Goal: Task Accomplishment & Management: Use online tool/utility

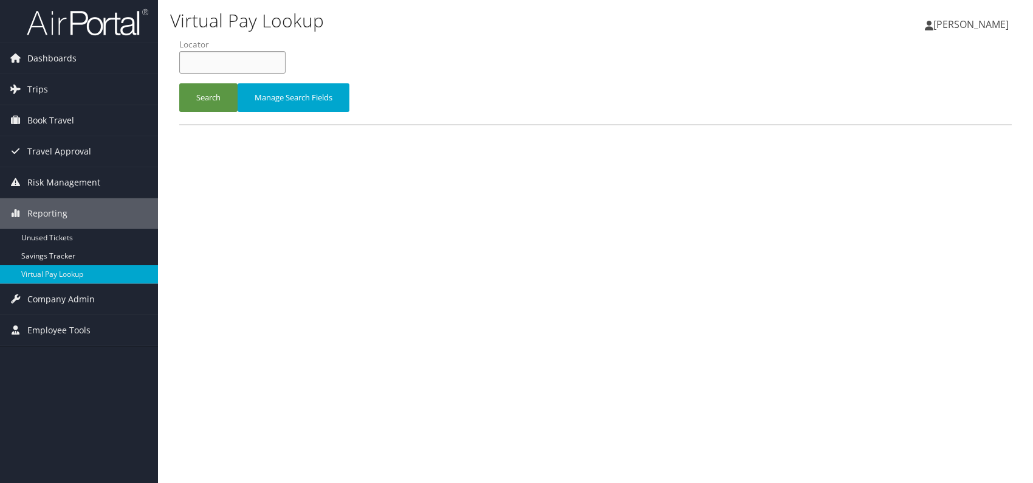
paste input "JKUMRV"
type input "JKUMRV"
click at [210, 95] on button "Search" at bounding box center [208, 97] width 58 height 29
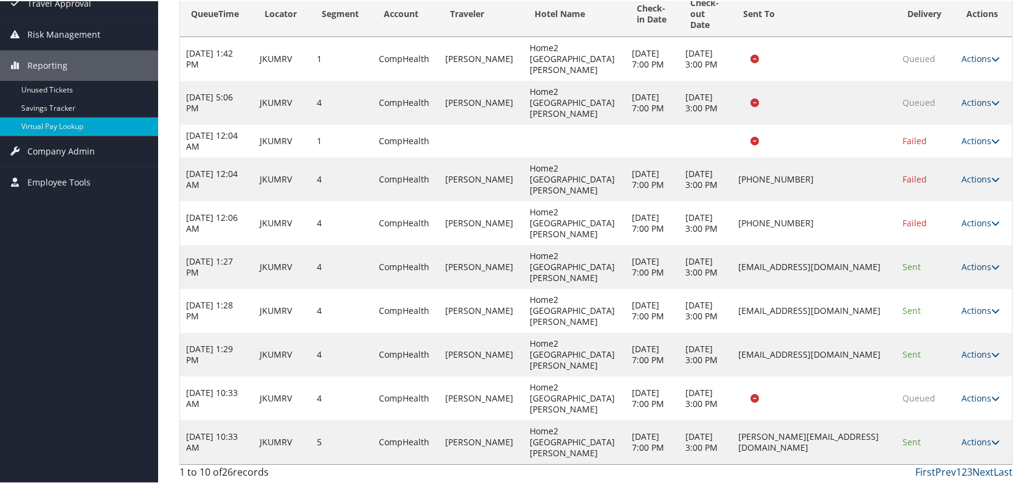
scroll to position [150, 0]
click at [1002, 469] on link "Last" at bounding box center [1002, 469] width 19 height 13
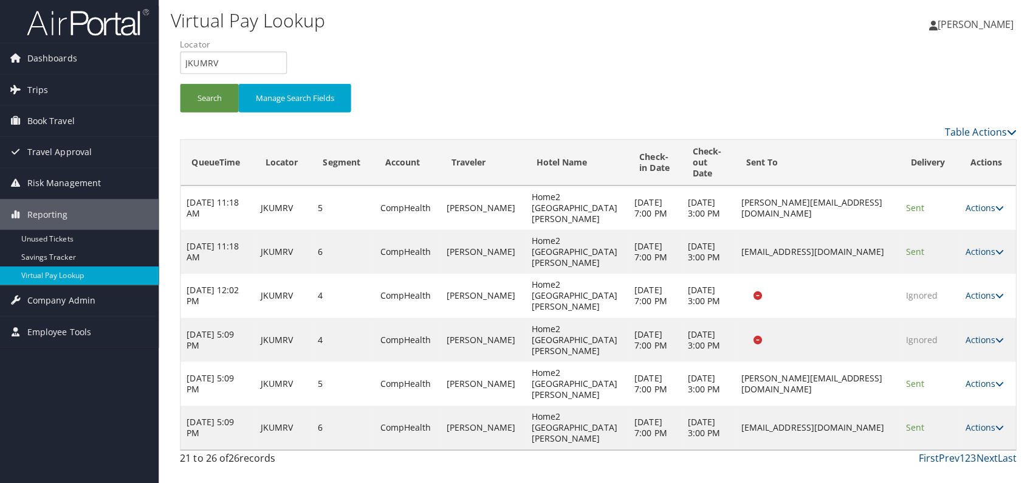
scroll to position [0, 0]
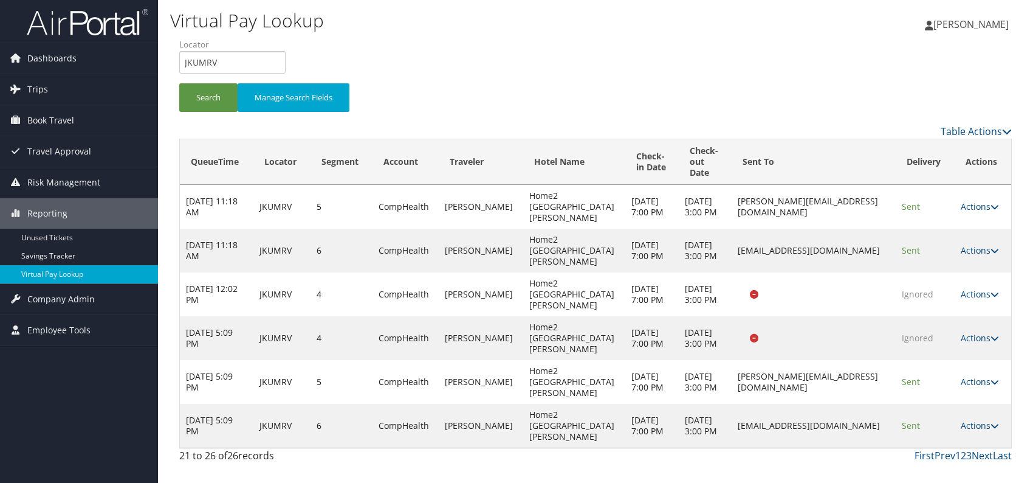
click at [978, 424] on link "Actions" at bounding box center [980, 425] width 38 height 12
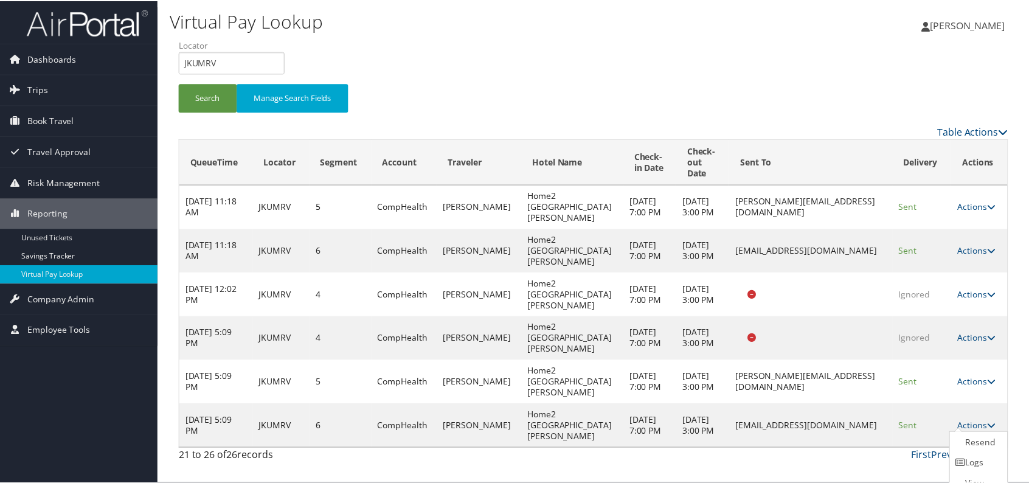
scroll to position [33, 0]
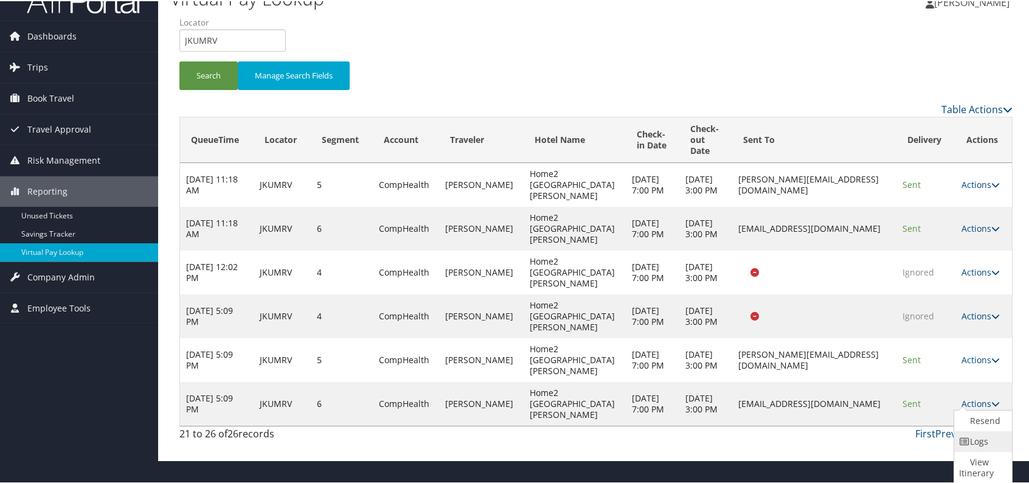
click at [993, 438] on link "Logs" at bounding box center [981, 440] width 55 height 21
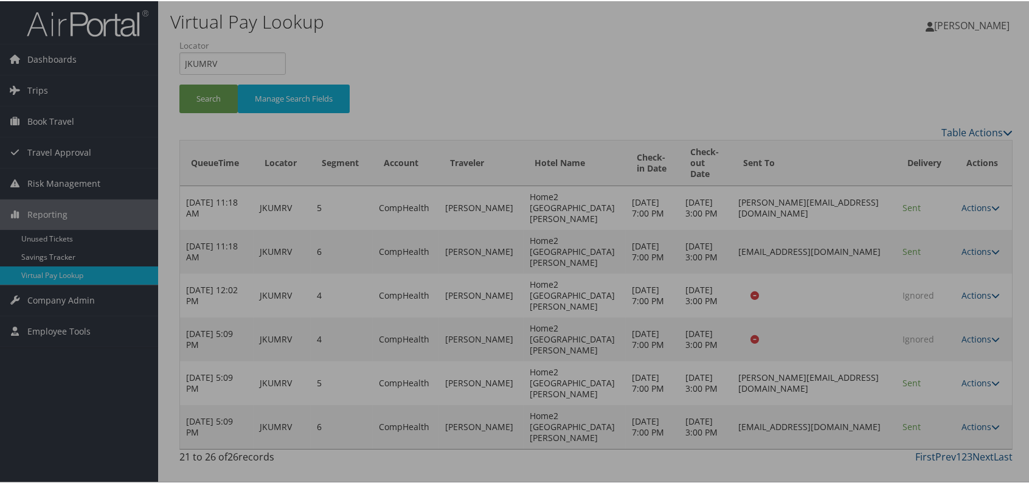
scroll to position [0, 0]
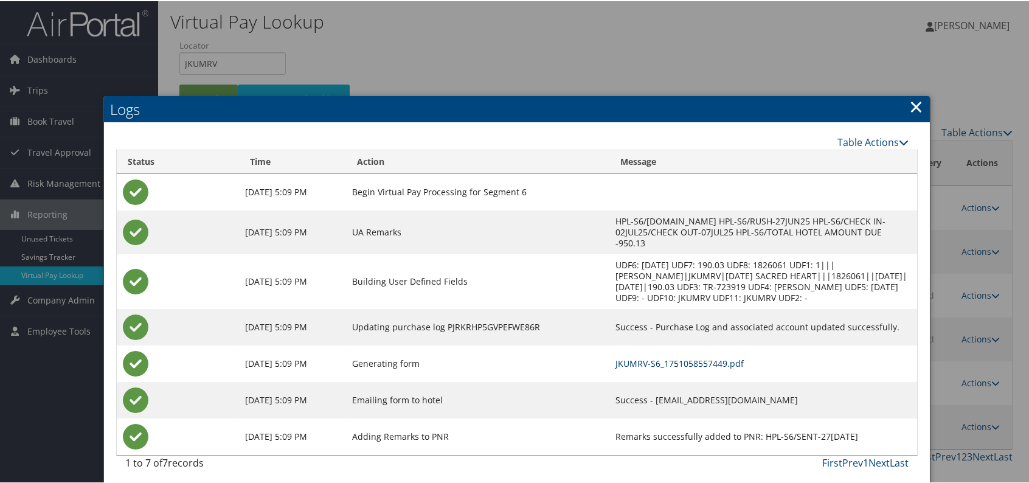
click at [653, 364] on link "JKUMRV-S6_1751058557449.pdf" at bounding box center [679, 362] width 128 height 12
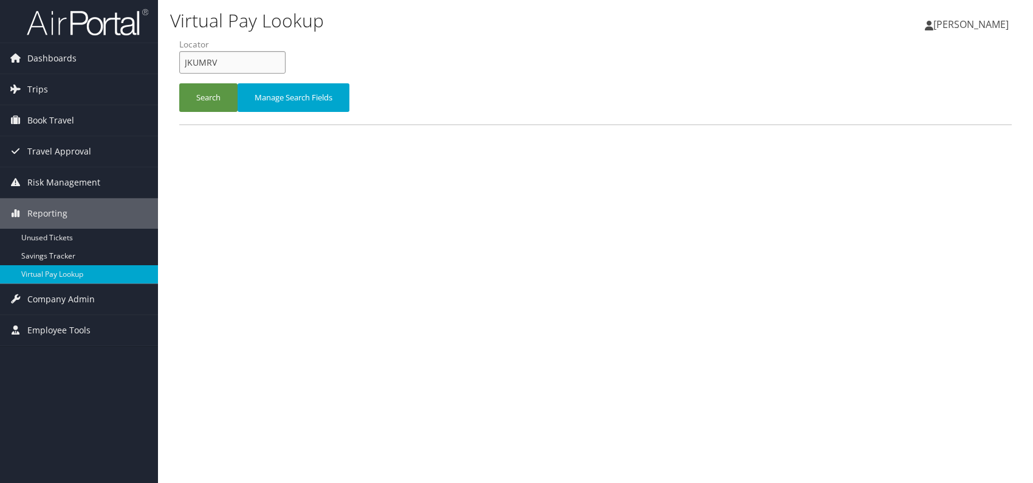
drag, startPoint x: 0, startPoint y: 0, endPoint x: 178, endPoint y: 64, distance: 189.2
click at [179, 64] on form "QueueTime Locator JKUMRV Segment Account Traveler Hotel Name Check-in Date Chec…" at bounding box center [595, 80] width 833 height 85
paste input "CKDIBC"
type input "CKDIBC"
click at [204, 92] on button "Search" at bounding box center [208, 97] width 58 height 29
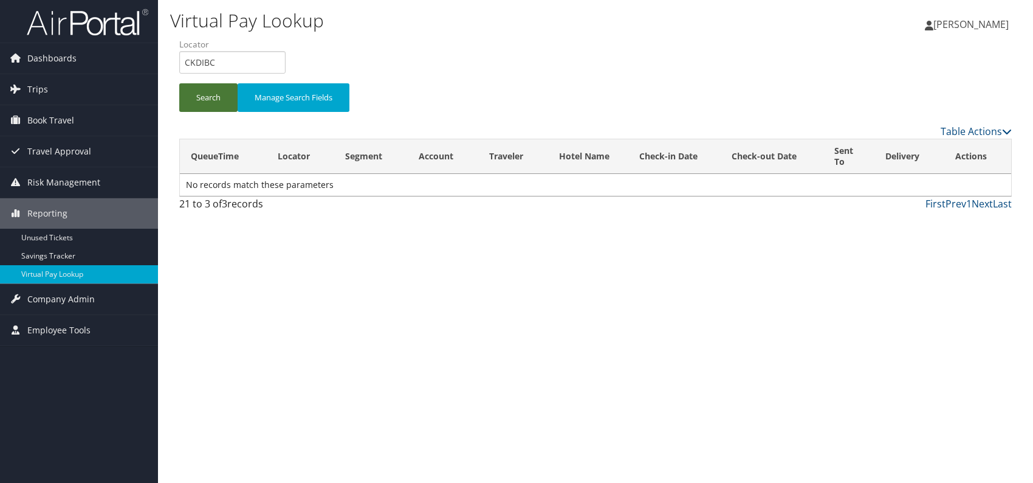
click at [207, 98] on button "Search" at bounding box center [208, 97] width 58 height 29
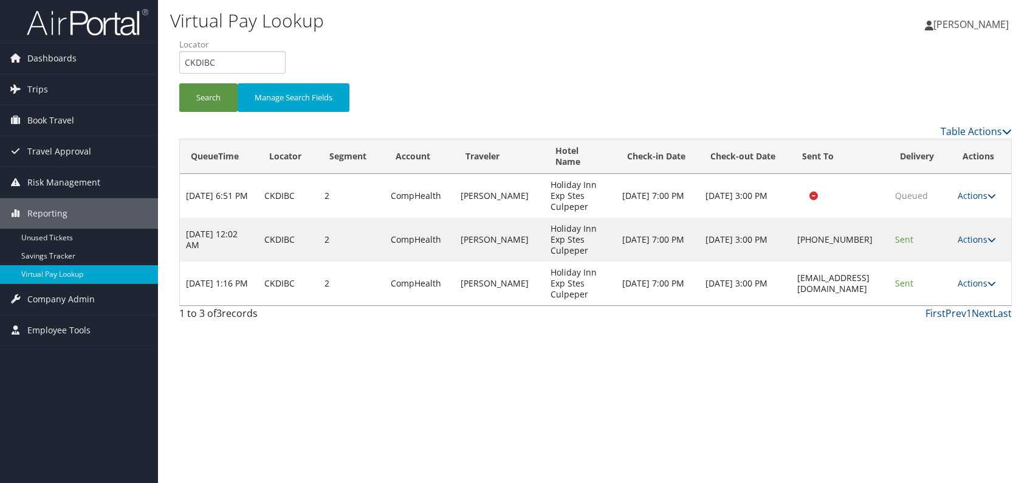
click at [870, 335] on div "Virtual Pay Lookup Romina Kwock Romina Kwock My Settings Travel Agency Contacts…" at bounding box center [595, 241] width 875 height 483
click at [988, 279] on icon at bounding box center [992, 283] width 9 height 9
click at [945, 281] on link "Logs" at bounding box center [954, 282] width 77 height 21
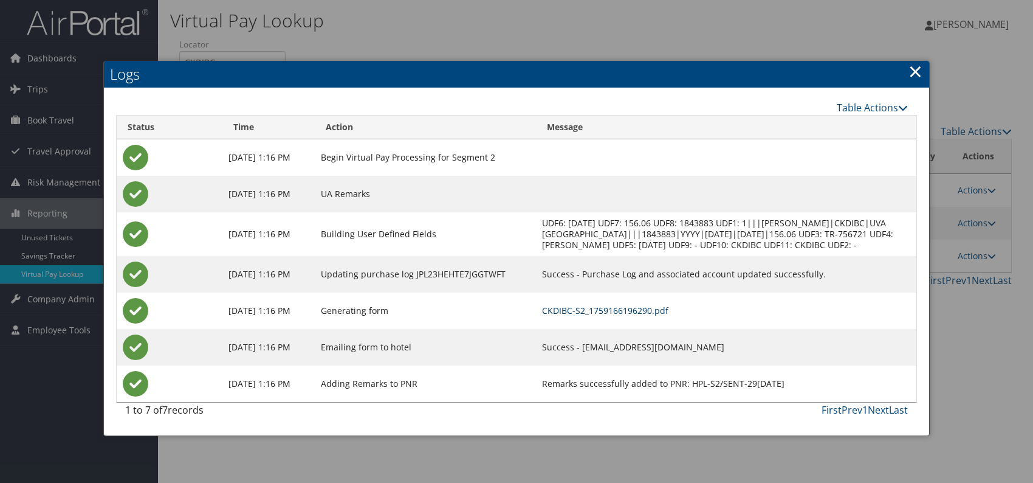
click at [669, 316] on link "CKDIBC-S2_1759166196290.pdf" at bounding box center [605, 311] width 126 height 12
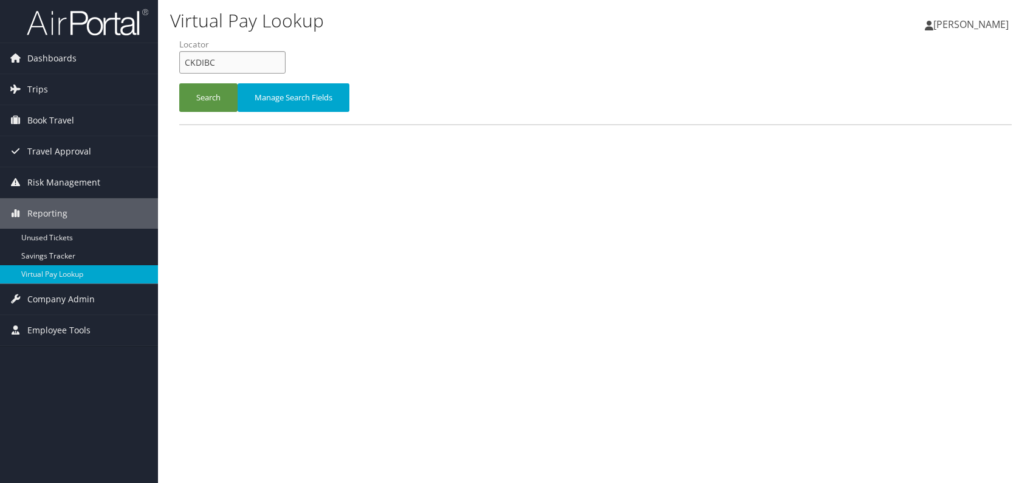
drag, startPoint x: 213, startPoint y: 64, endPoint x: 181, endPoint y: 64, distance: 32.2
click at [181, 64] on input "CKDIBC" at bounding box center [232, 62] width 106 height 22
paste input "JKUMRV"
click at [201, 64] on input "JKUMRV" at bounding box center [232, 62] width 106 height 22
click at [204, 91] on button "Search" at bounding box center [208, 97] width 58 height 29
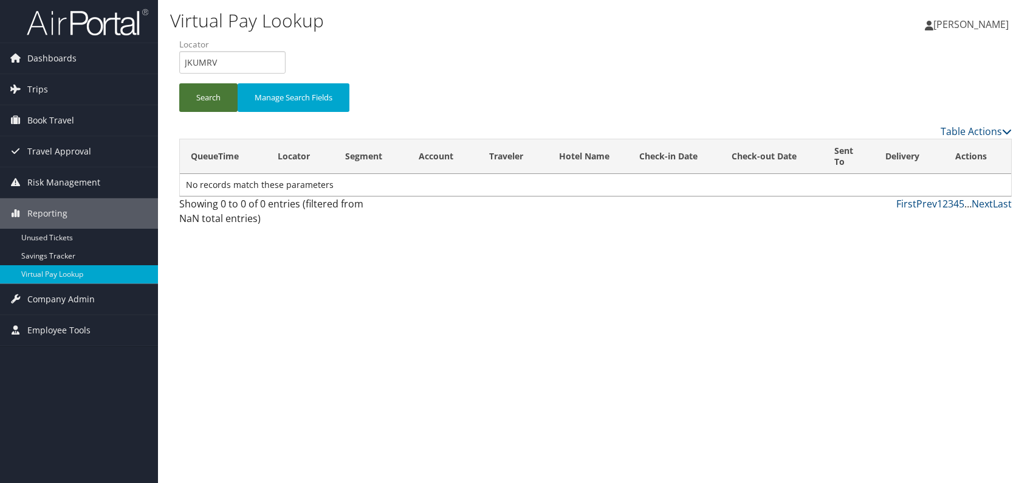
click at [202, 102] on button "Search" at bounding box center [208, 97] width 58 height 29
click at [187, 64] on input "JKUMRV" at bounding box center [232, 62] width 106 height 22
type input "JKUMRV"
click at [209, 90] on button "Search" at bounding box center [208, 97] width 58 height 29
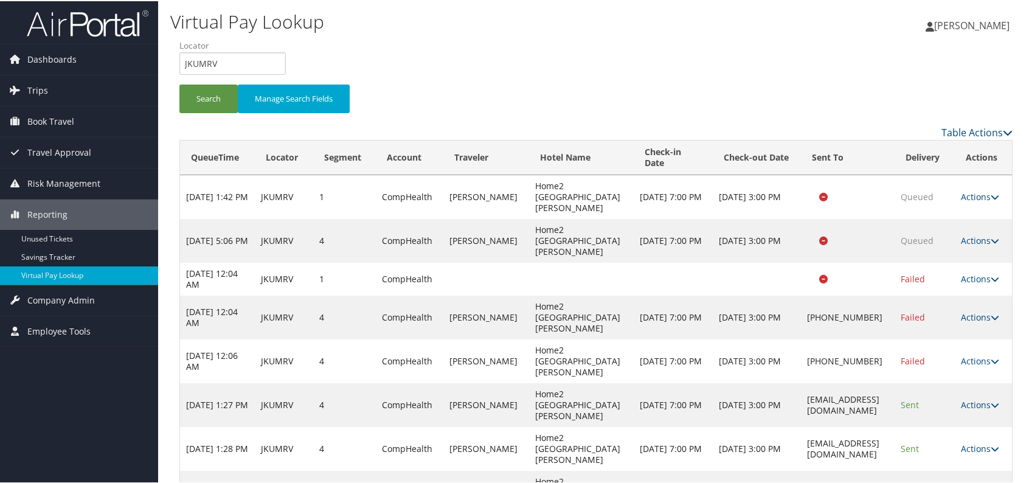
click at [801, 366] on td "[PHONE_NUMBER]" at bounding box center [848, 360] width 94 height 44
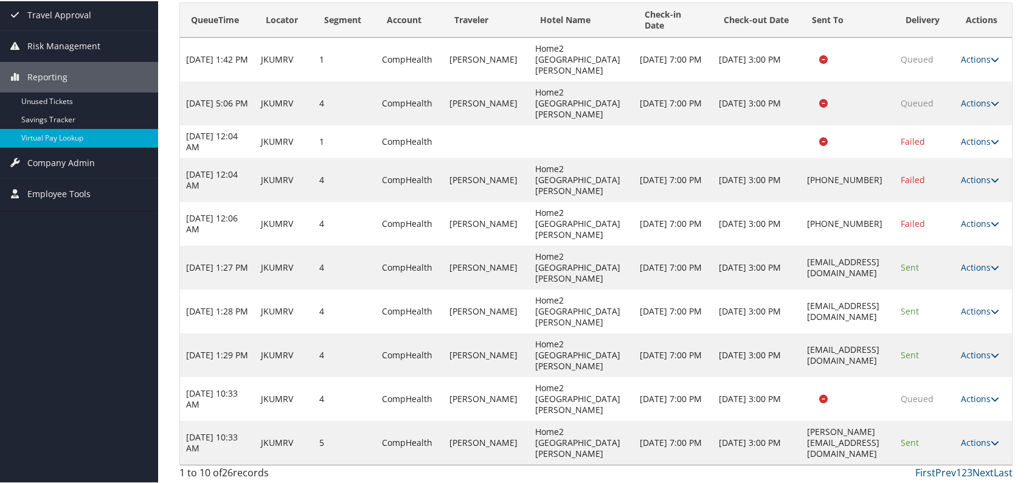
scroll to position [139, 0]
click at [993, 468] on link "Last" at bounding box center [1002, 469] width 19 height 13
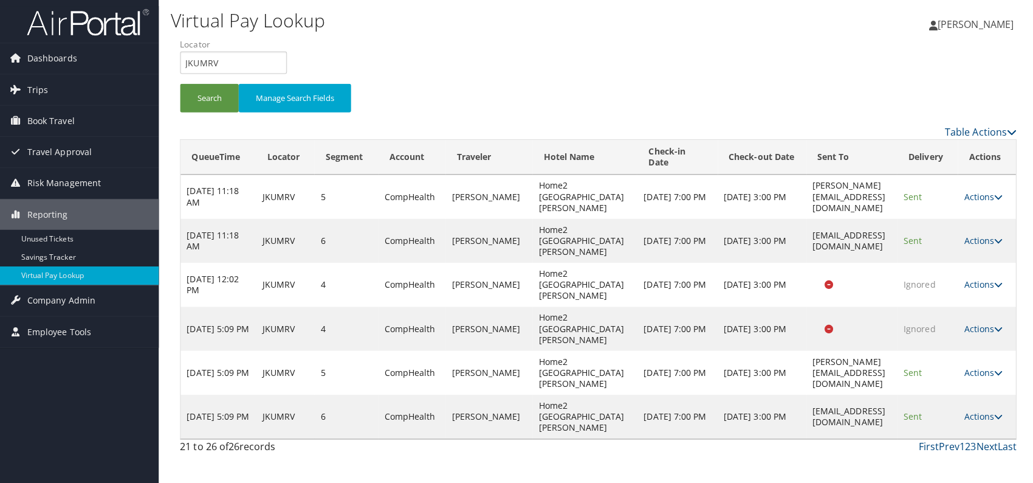
scroll to position [0, 0]
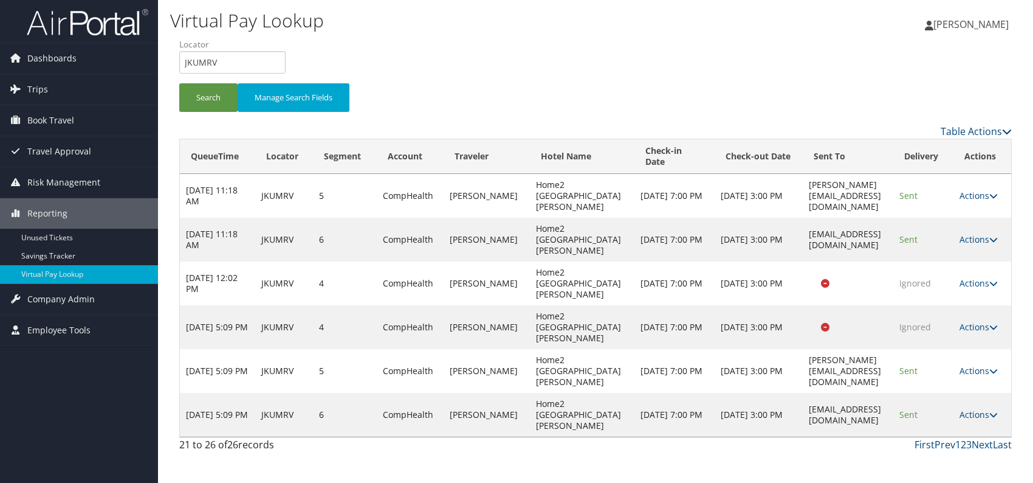
click at [987, 393] on td "Actions Resend Logs View Itinerary" at bounding box center [983, 415] width 58 height 44
click at [986, 409] on link "Actions" at bounding box center [979, 415] width 38 height 12
click at [952, 414] on link "Logs" at bounding box center [960, 414] width 77 height 21
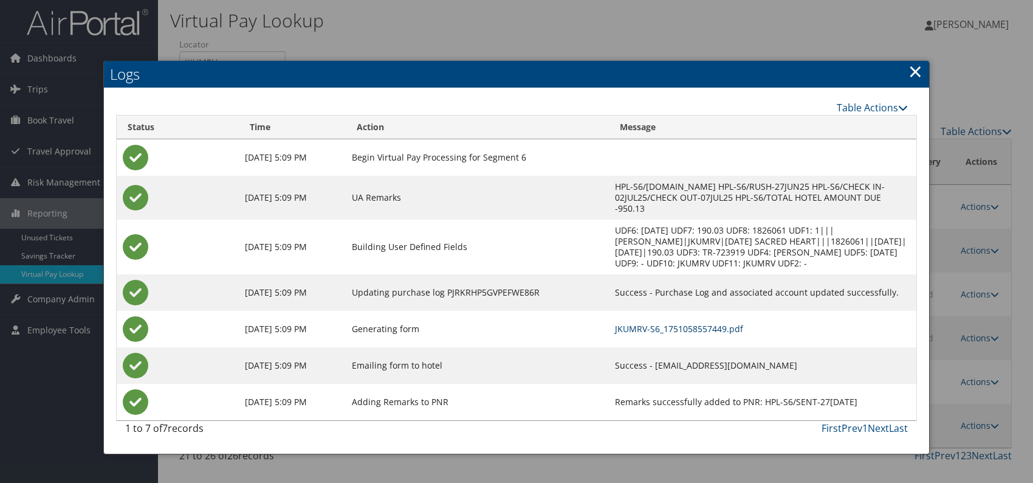
click at [658, 325] on link "JKUMRV-S6_1751058557449.pdf" at bounding box center [679, 329] width 128 height 12
